Goal: Information Seeking & Learning: Learn about a topic

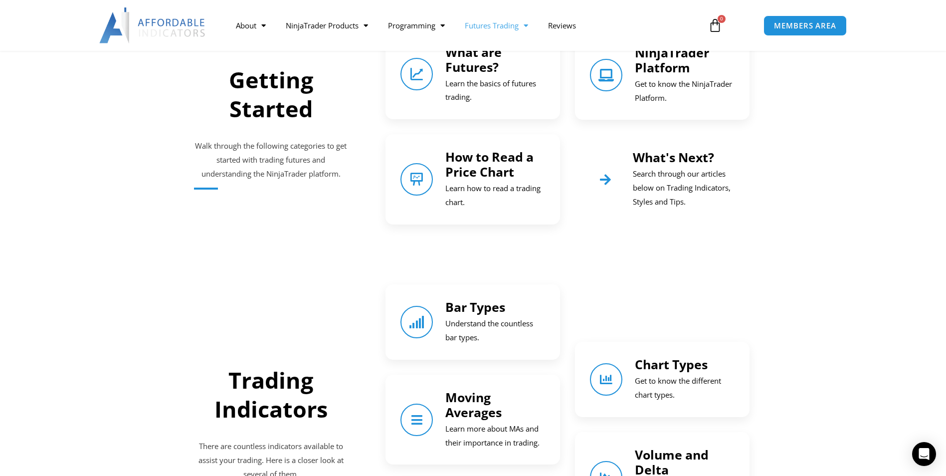
scroll to position [399, 0]
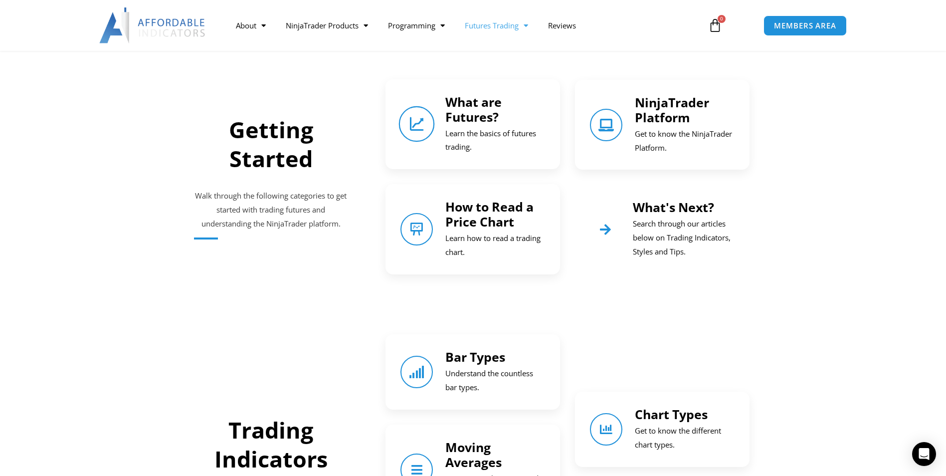
click at [413, 123] on icon "What are Futures?" at bounding box center [417, 124] width 14 height 14
